Goal: Information Seeking & Learning: Find specific fact

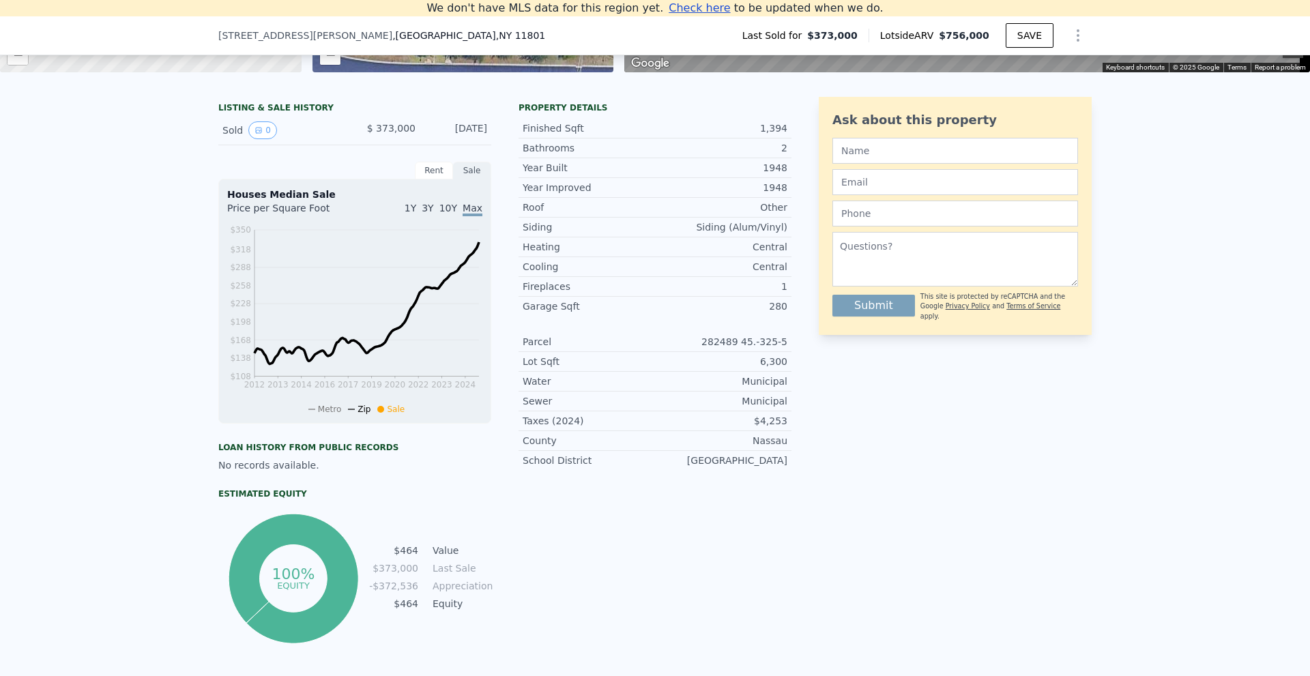
scroll to position [325, 0]
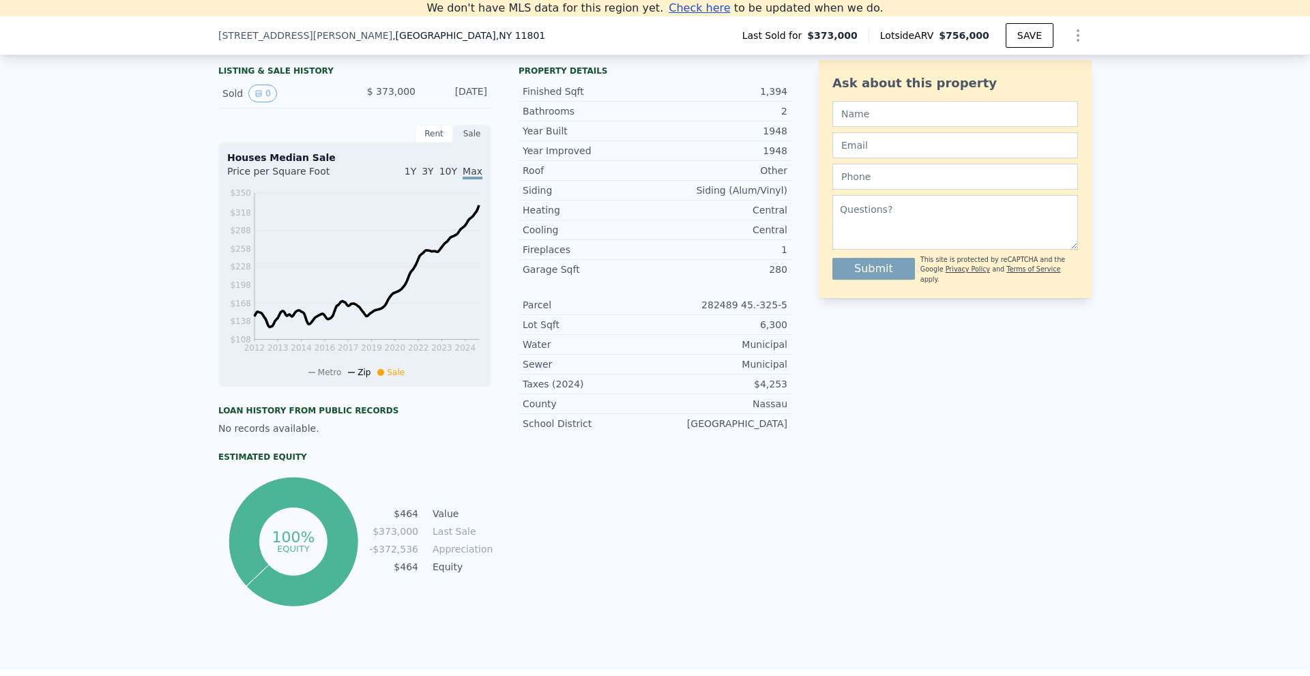
click at [417, 143] on div "Rent" at bounding box center [434, 134] width 38 height 18
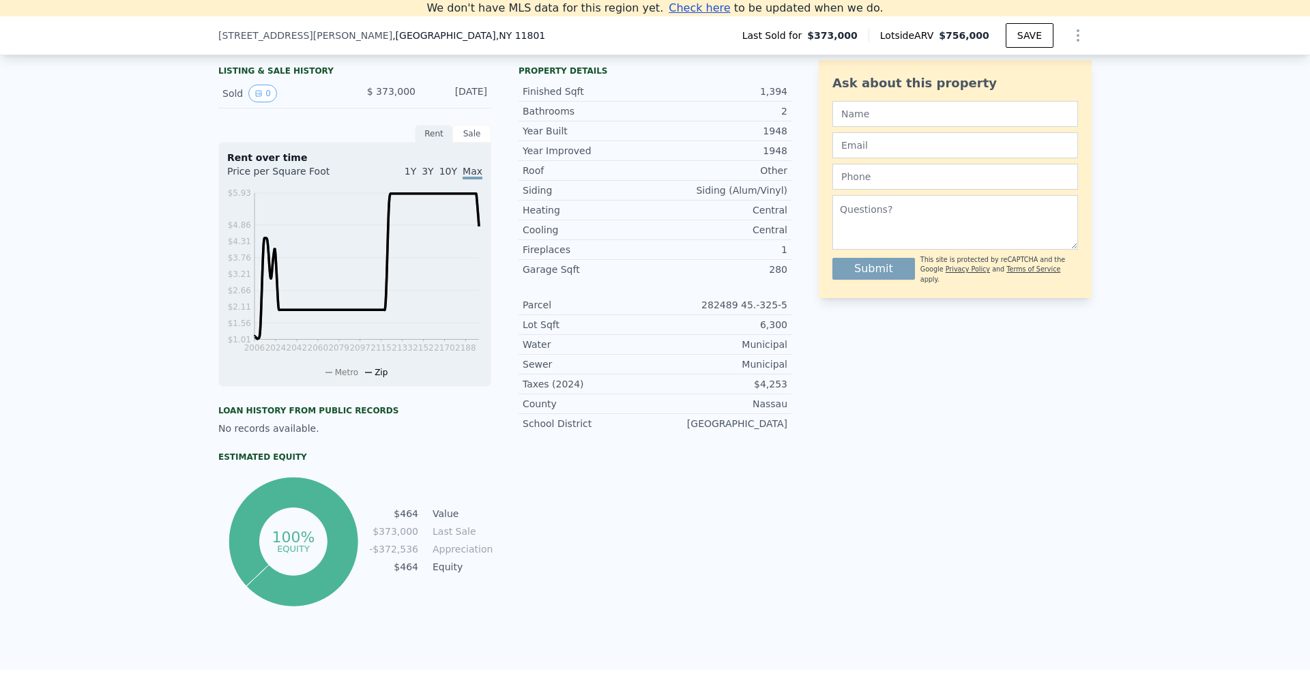
click at [222, 102] on div "Sold 0" at bounding box center [282, 94] width 121 height 18
click at [256, 98] on icon "View historical data" at bounding box center [258, 93] width 8 height 8
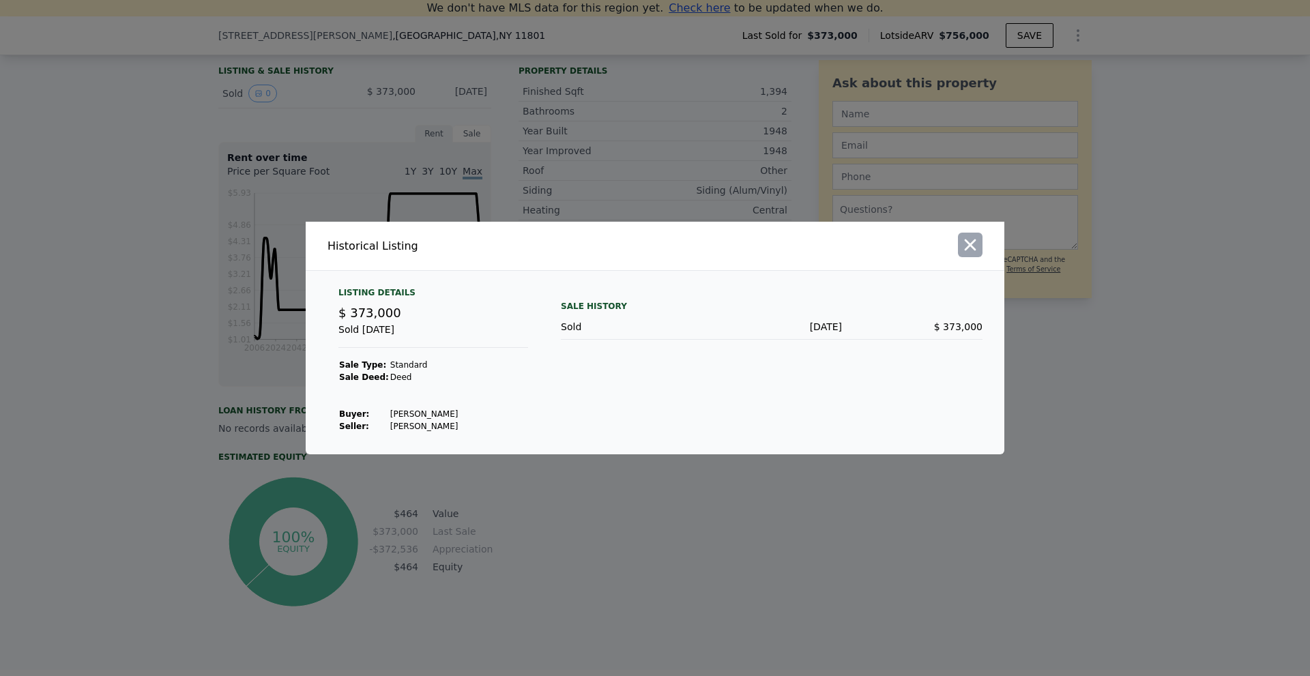
click at [974, 243] on icon "button" at bounding box center [969, 244] width 19 height 19
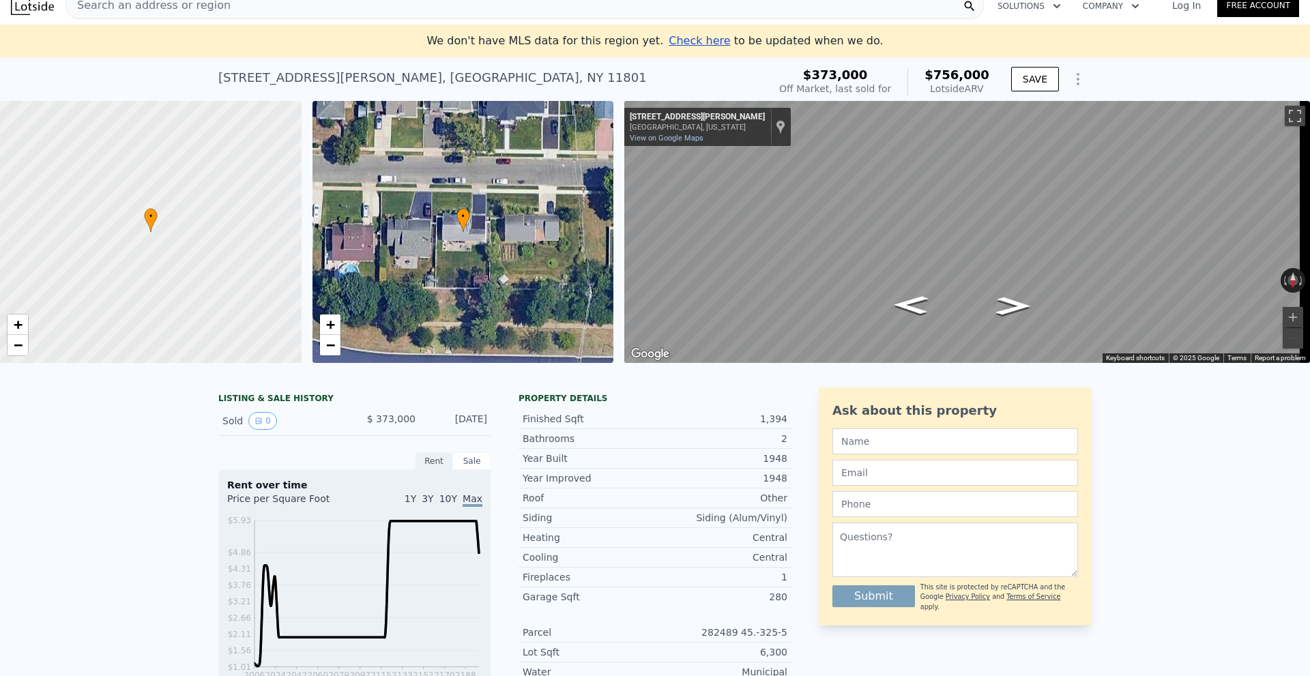
scroll to position [0, 0]
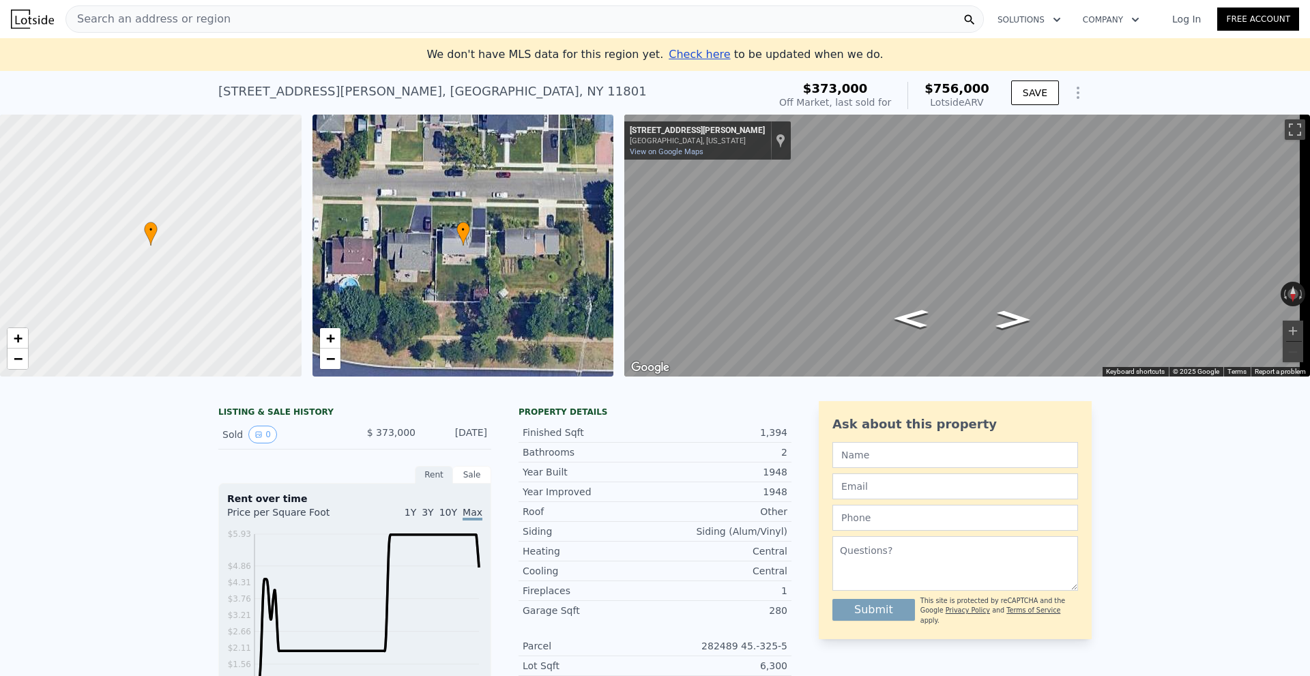
click at [143, 25] on span "Search an address or region" at bounding box center [148, 19] width 164 height 16
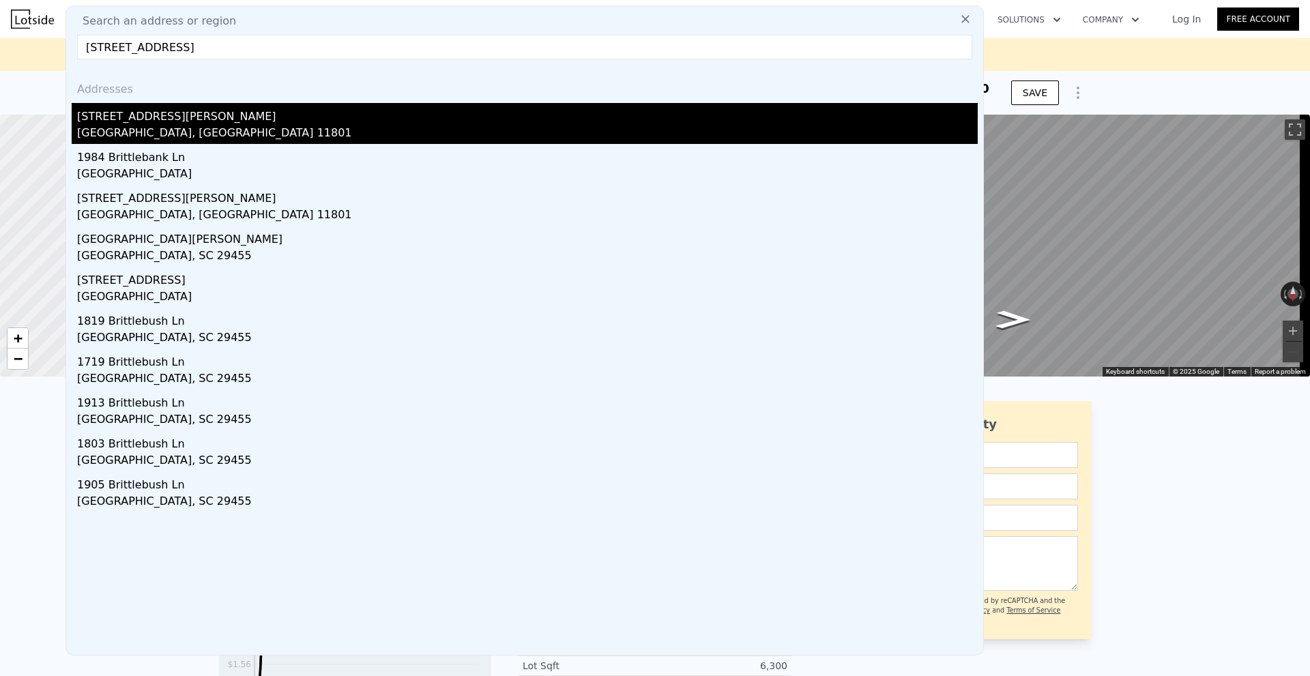
type input "[STREET_ADDRESS]"
click at [147, 113] on div "[STREET_ADDRESS][PERSON_NAME]" at bounding box center [527, 114] width 900 height 22
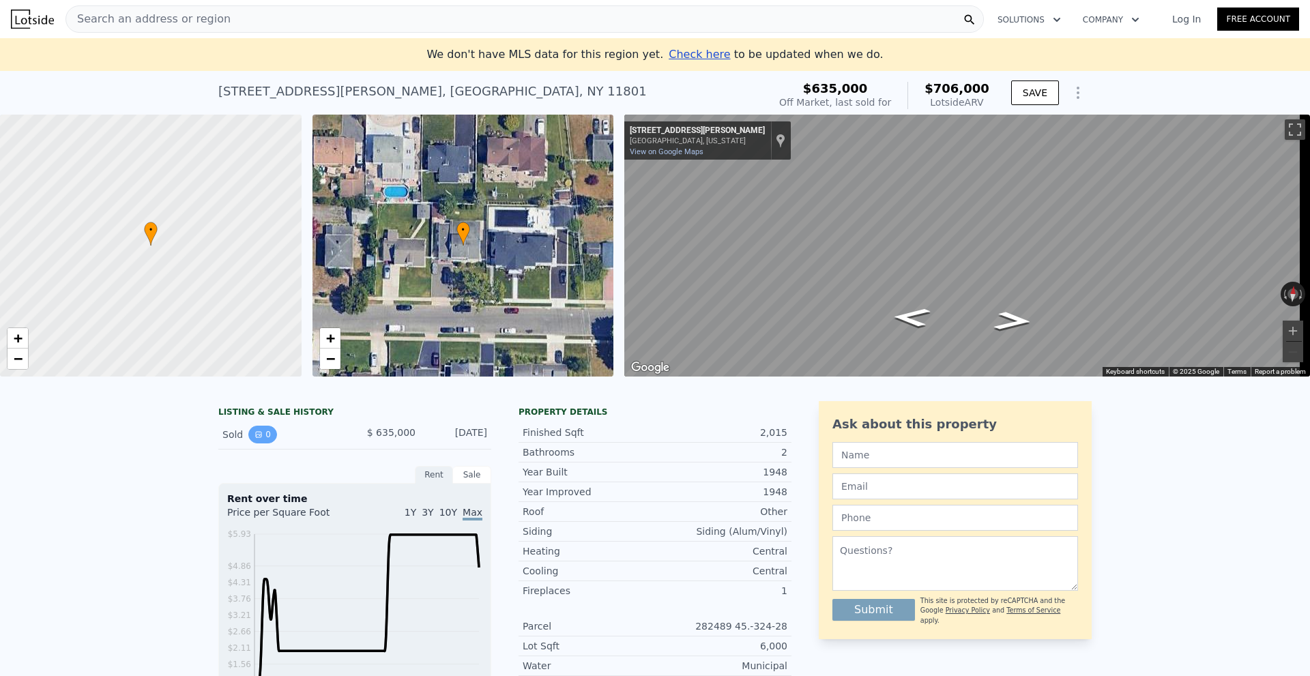
click at [261, 442] on button "0" at bounding box center [262, 435] width 29 height 18
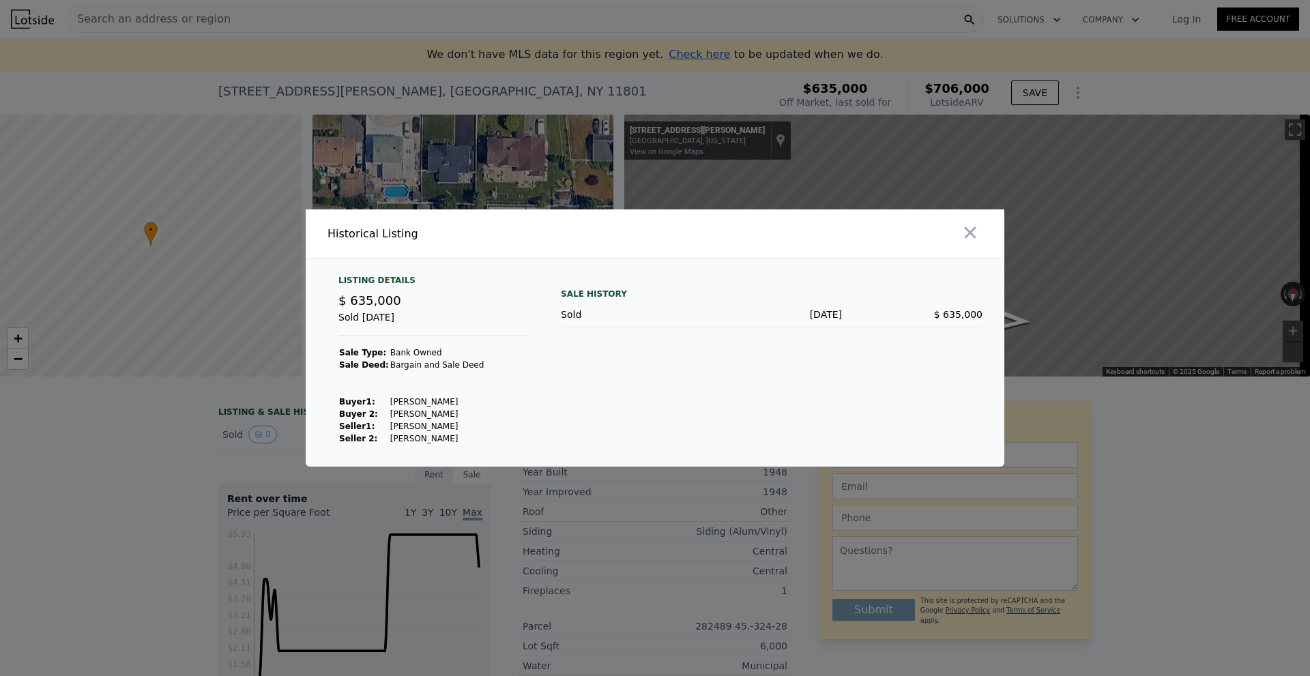
click at [419, 396] on td "[PERSON_NAME]" at bounding box center [436, 402] width 95 height 12
